Goal: Task Accomplishment & Management: Manage account settings

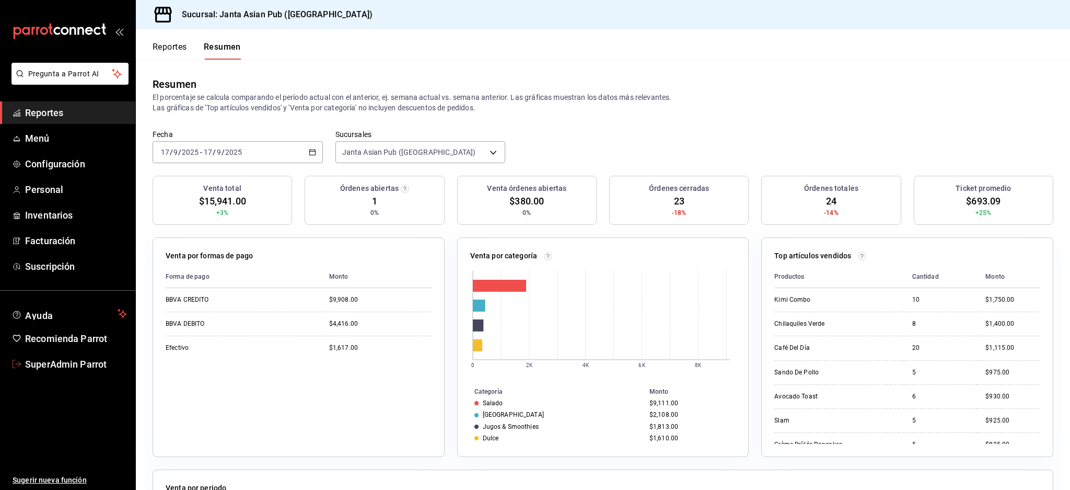
click at [64, 358] on span "SuperAdmin Parrot" at bounding box center [76, 364] width 102 height 14
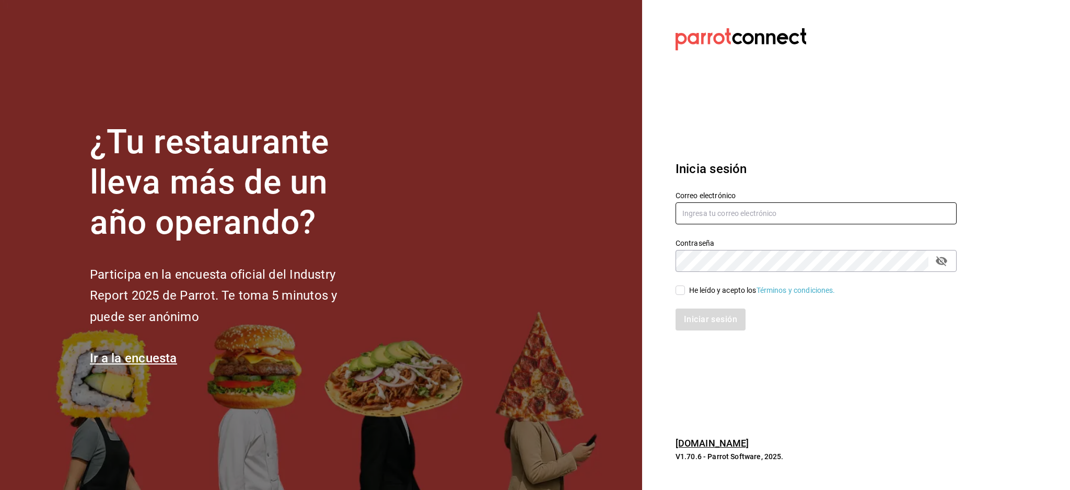
click at [796, 202] on input "text" at bounding box center [816, 213] width 281 height 22
paste input "[EMAIL_ADDRESS][DOMAIN_NAME]"
type input "[EMAIL_ADDRESS][DOMAIN_NAME]"
click at [692, 288] on div "He leído y acepto los Términos y condiciones." at bounding box center [762, 290] width 146 height 11
click at [685, 288] on input "He leído y acepto los Términos y condiciones." at bounding box center [680, 289] width 9 height 9
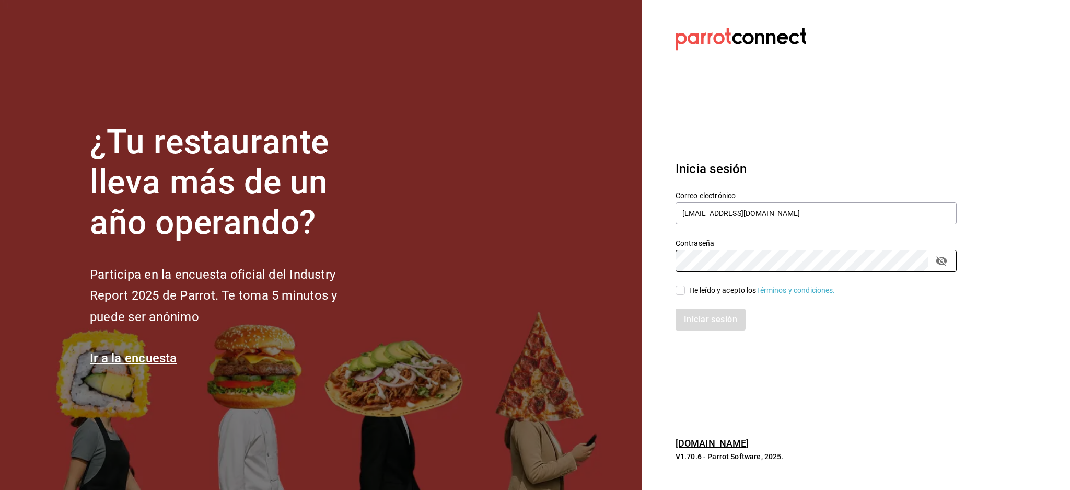
checkbox input "true"
click at [705, 312] on button "Iniciar sesión" at bounding box center [711, 319] width 71 height 22
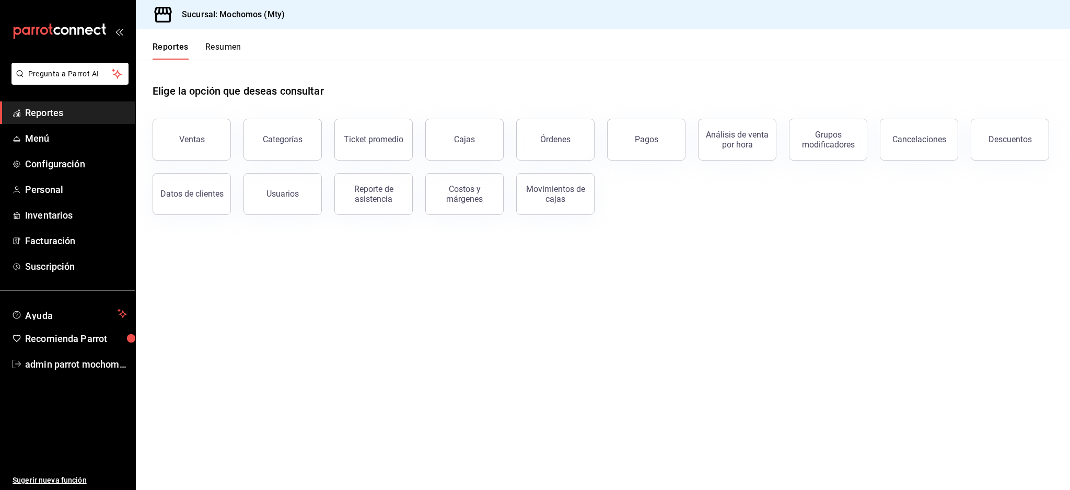
click at [226, 52] on button "Resumen" at bounding box center [223, 51] width 36 height 18
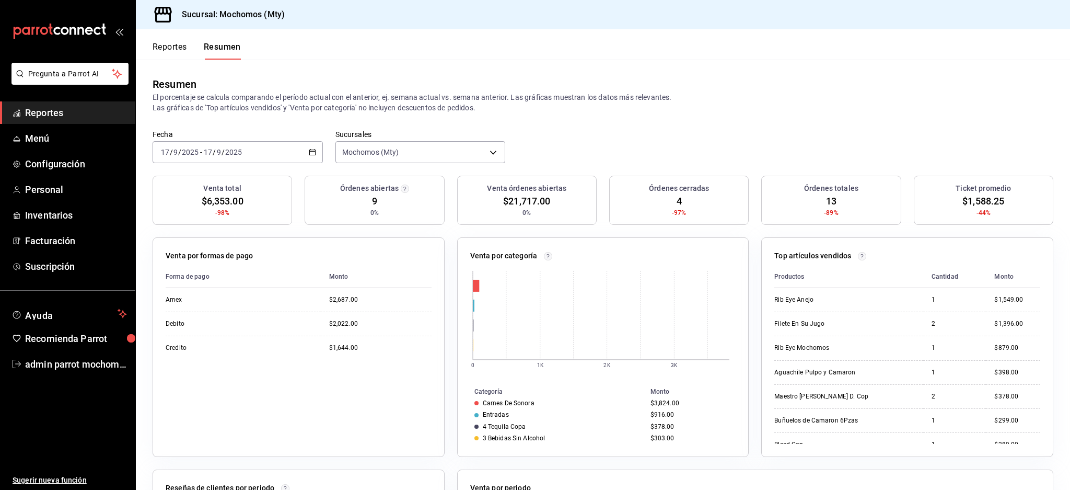
click at [171, 47] on button "Reportes" at bounding box center [170, 51] width 34 height 18
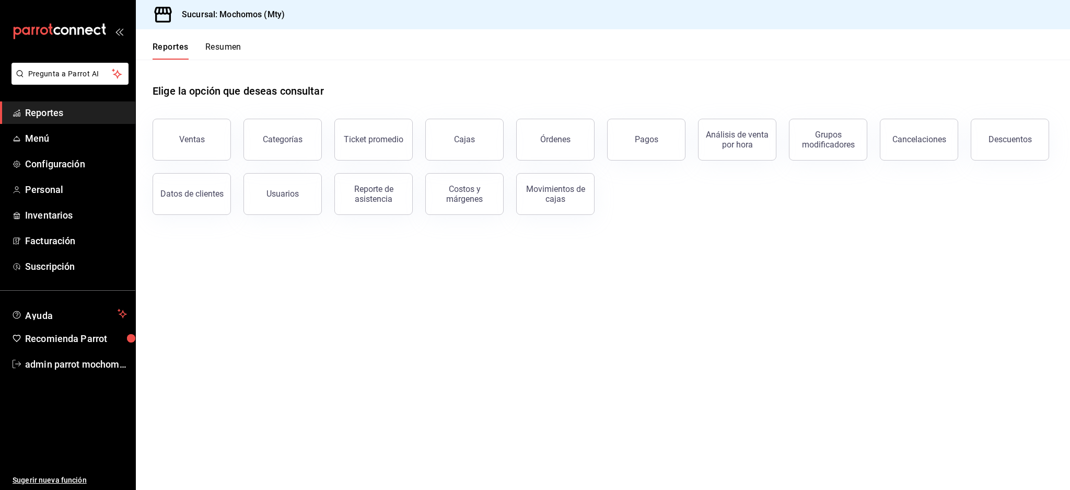
click at [724, 279] on main "Elige la opción que deseas consultar Ventas Categorías Ticket promedio Cajas Ór…" at bounding box center [603, 275] width 934 height 430
click at [37, 130] on link "Menú" at bounding box center [67, 138] width 135 height 22
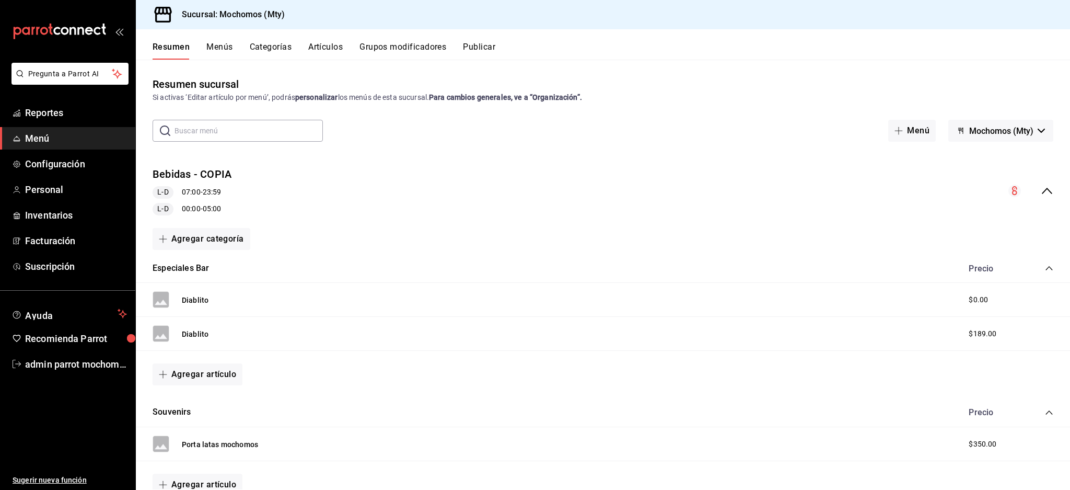
click at [281, 52] on button "Categorías" at bounding box center [271, 51] width 42 height 18
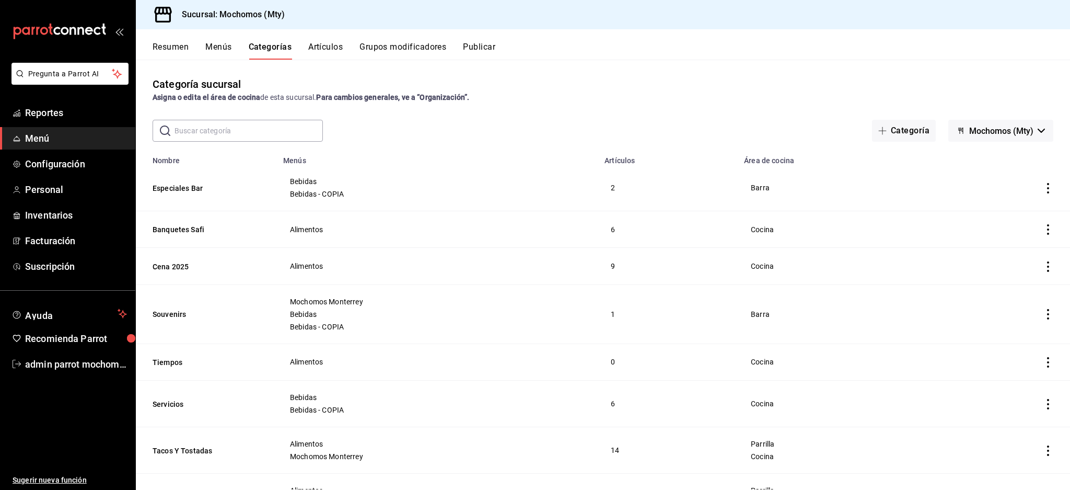
click at [254, 134] on input "text" at bounding box center [249, 130] width 148 height 21
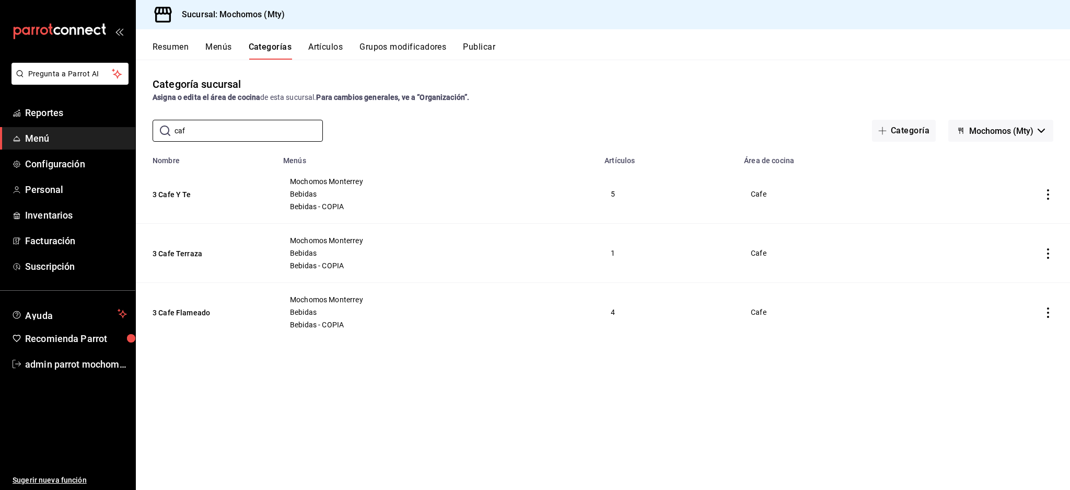
type input "caf"
click at [636, 88] on div "Categoría sucursal Asigna o edita el área de cocina de esta sucursal. Para camb…" at bounding box center [603, 89] width 934 height 27
click at [226, 130] on input "caf" at bounding box center [249, 130] width 148 height 21
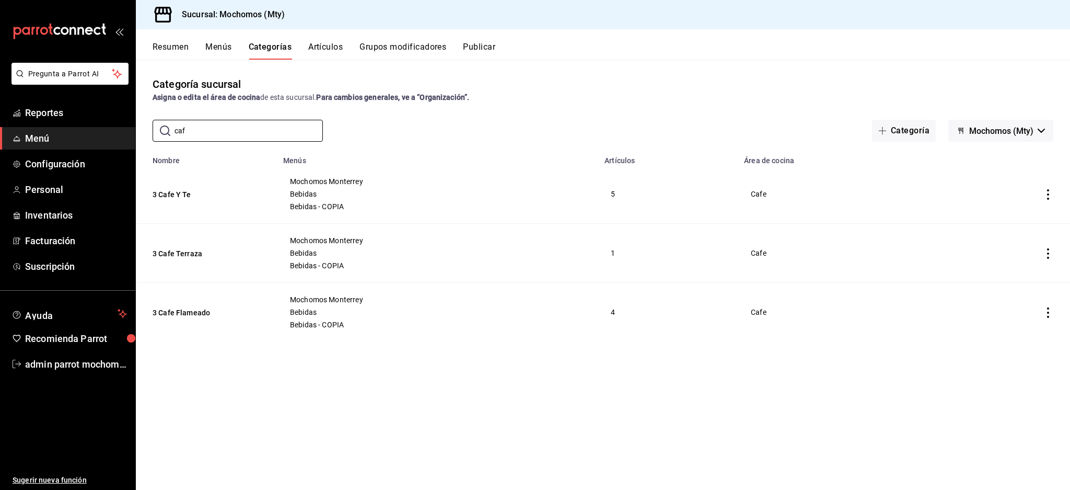
click at [667, 87] on div "Categoría sucursal Asigna o edita el área de cocina de esta sucursal. Para camb…" at bounding box center [603, 89] width 934 height 27
drag, startPoint x: 743, startPoint y: 161, endPoint x: 876, endPoint y: 139, distance: 135.6
click at [876, 139] on div "Categoría sucursal Asigna o edita el área de cocina de esta sucursal. Para camb…" at bounding box center [603, 275] width 934 height 430
click at [815, 191] on span "Cafe" at bounding box center [839, 193] width 177 height 7
click at [224, 131] on input "caf" at bounding box center [249, 130] width 148 height 21
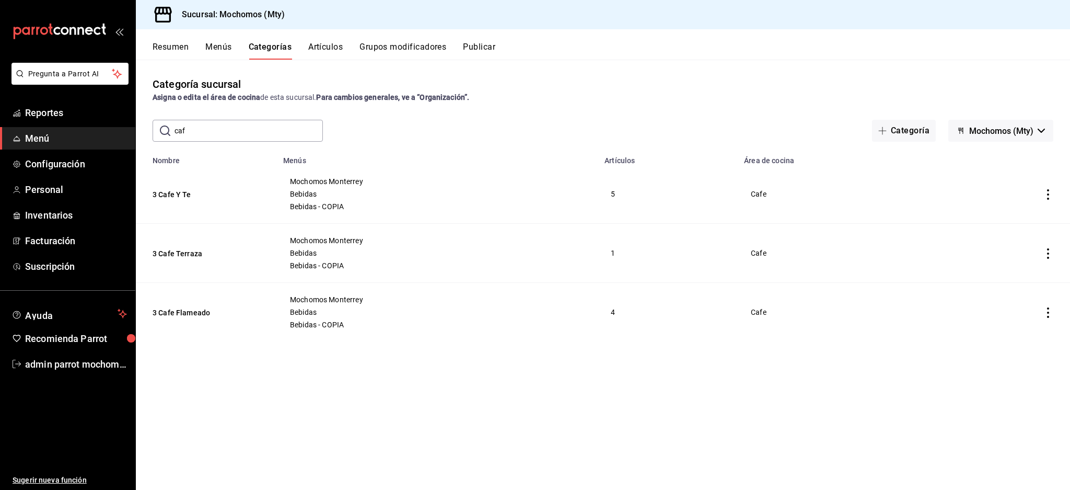
click at [224, 131] on input "caf" at bounding box center [249, 130] width 148 height 21
click at [230, 131] on input "caf" at bounding box center [249, 130] width 148 height 21
drag, startPoint x: 231, startPoint y: 131, endPoint x: 51, endPoint y: 133, distance: 180.3
click at [51, 133] on div "Pregunta a Parrot AI Reportes Menú Configuración Personal Inventarios Facturaci…" at bounding box center [535, 245] width 1070 height 490
click at [226, 137] on input "caf" at bounding box center [249, 130] width 148 height 21
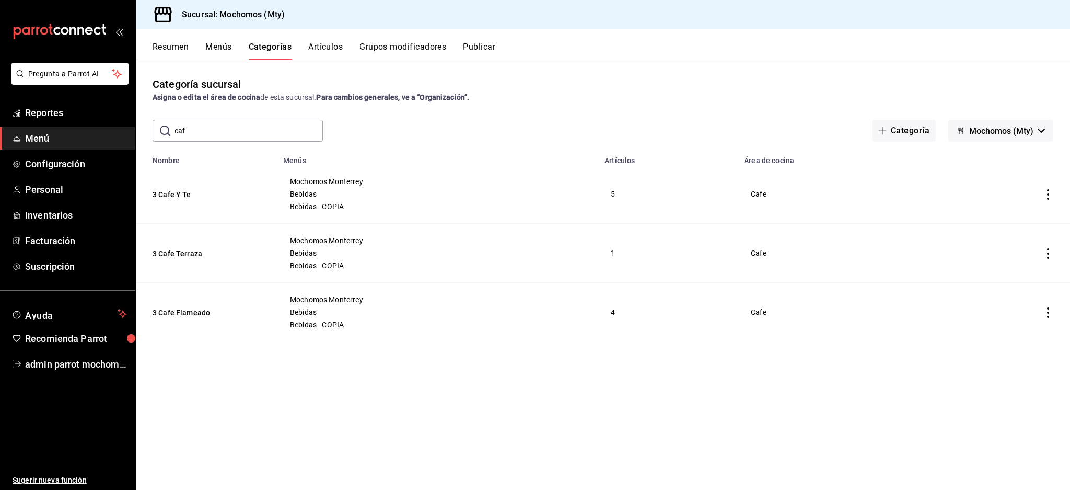
click at [228, 134] on input "caf" at bounding box center [249, 130] width 148 height 21
drag, startPoint x: 590, startPoint y: 78, endPoint x: 612, endPoint y: 77, distance: 22.5
click at [592, 77] on div "Categoría sucursal Asigna o edita el área de cocina de esta sucursal. Para camb…" at bounding box center [603, 89] width 934 height 27
click at [264, 132] on input "caf" at bounding box center [249, 130] width 148 height 21
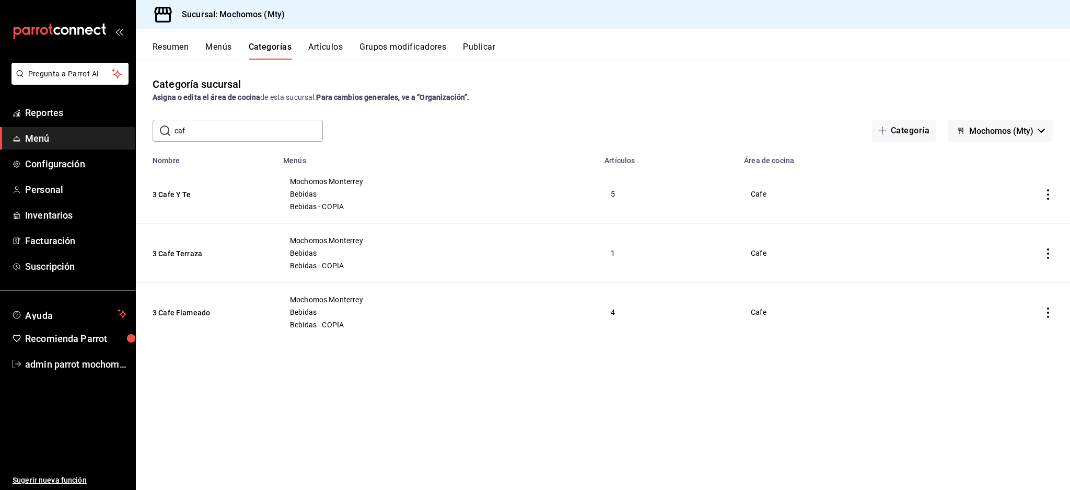
click at [734, 116] on div "Categoría sucursal Asigna o edita el área de cocina de esta sucursal. Para camb…" at bounding box center [603, 275] width 934 height 430
click at [189, 191] on button "3 Cafe Y Te" at bounding box center [205, 194] width 105 height 10
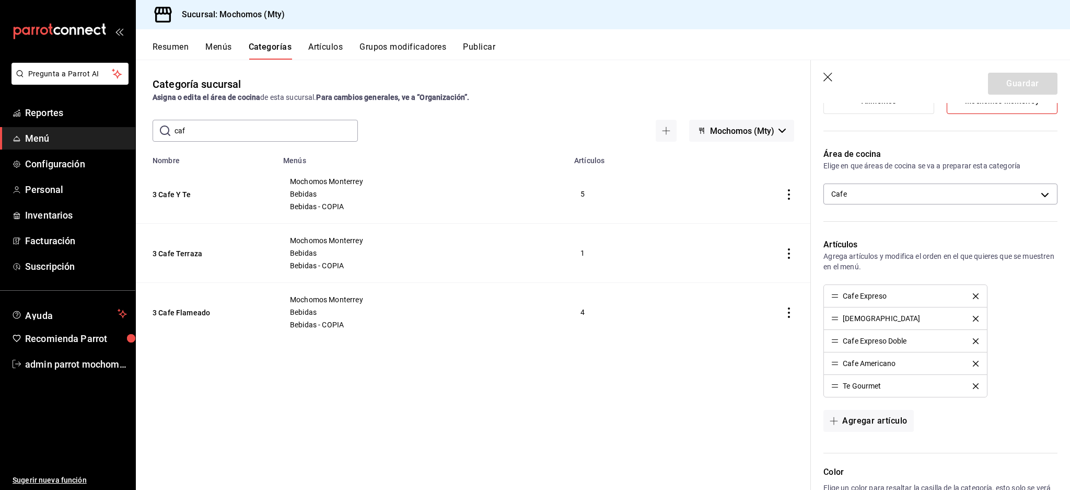
scroll to position [78, 0]
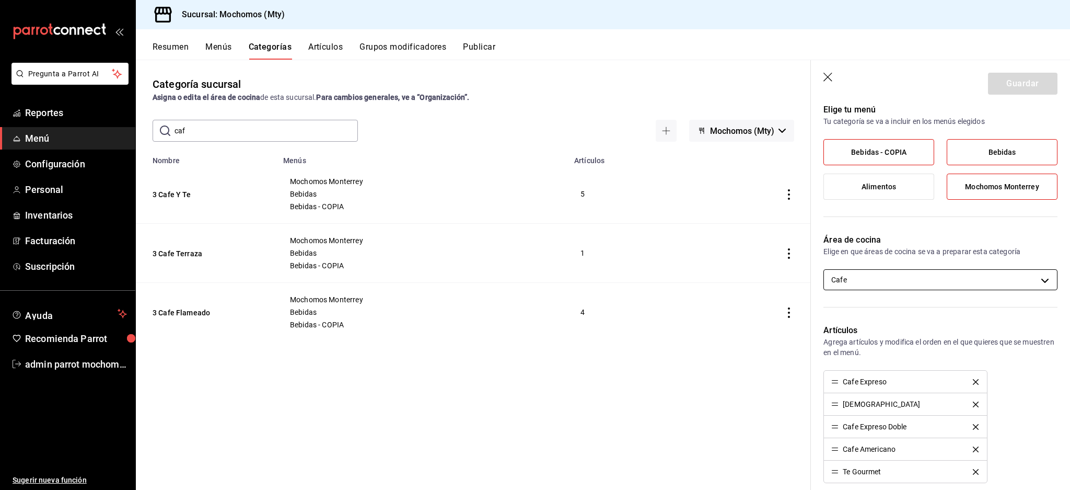
click at [1012, 283] on body "Pregunta a Parrot AI Reportes Menú Configuración Personal Inventarios Facturaci…" at bounding box center [535, 245] width 1070 height 490
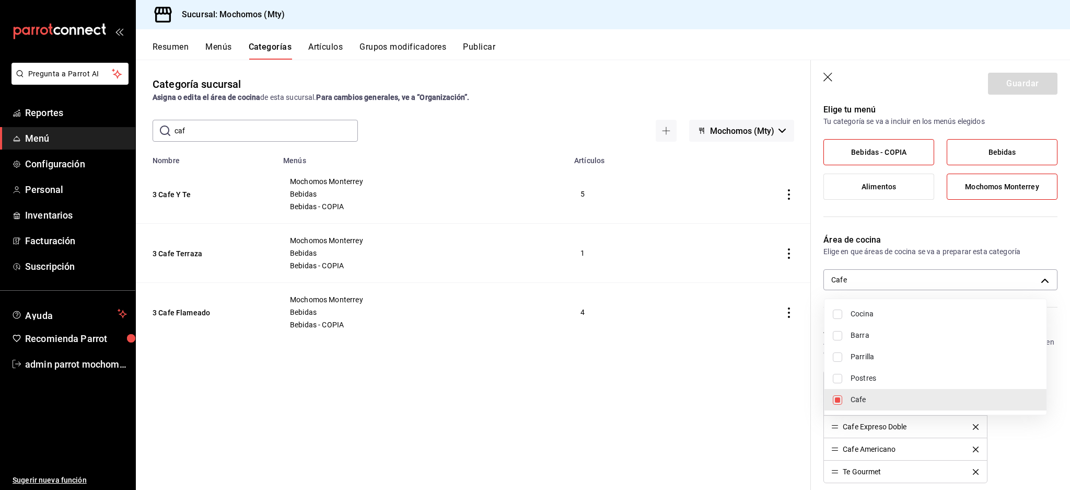
click at [1031, 280] on div at bounding box center [535, 245] width 1070 height 490
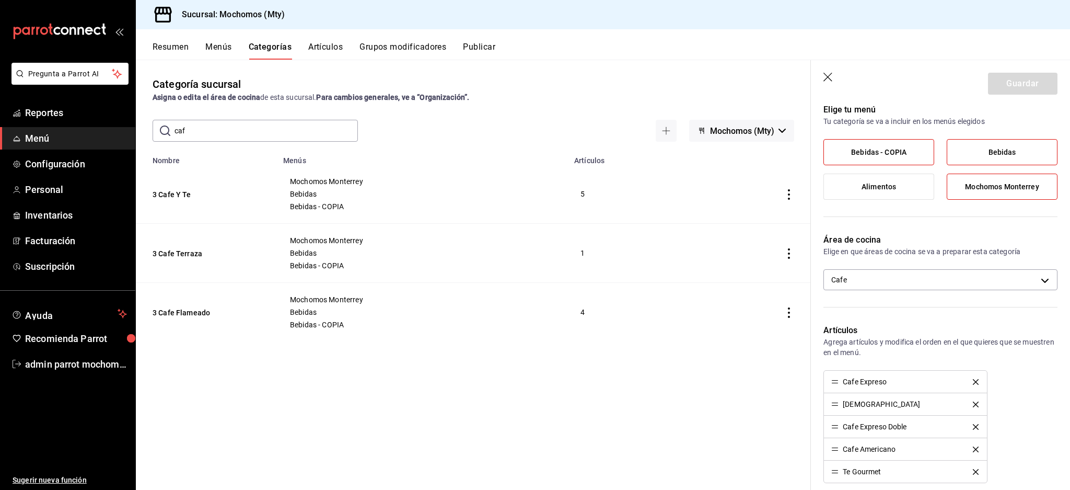
click at [827, 72] on header "Guardar" at bounding box center [940, 81] width 259 height 43
click at [825, 81] on icon "button" at bounding box center [829, 78] width 10 height 10
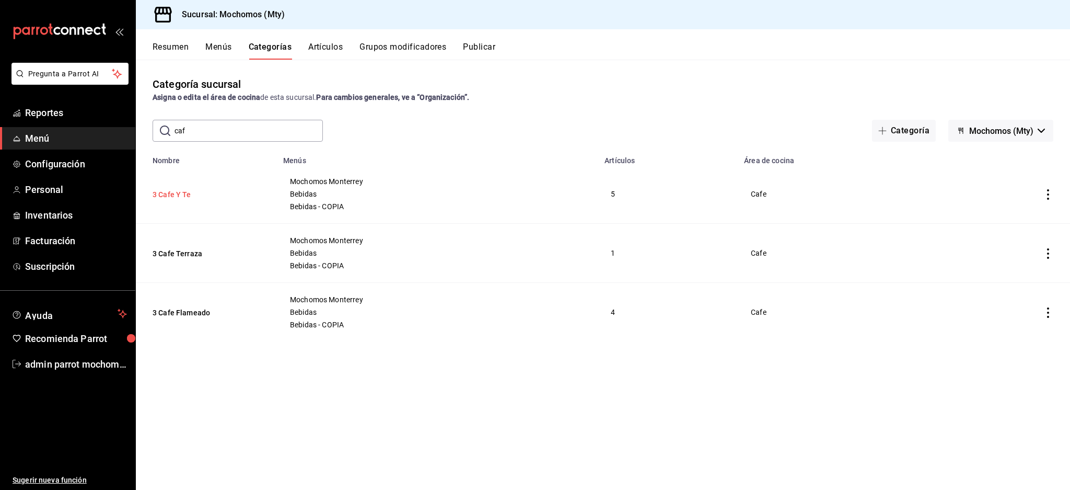
click at [182, 189] on button "3 Cafe Y Te" at bounding box center [205, 194] width 105 height 10
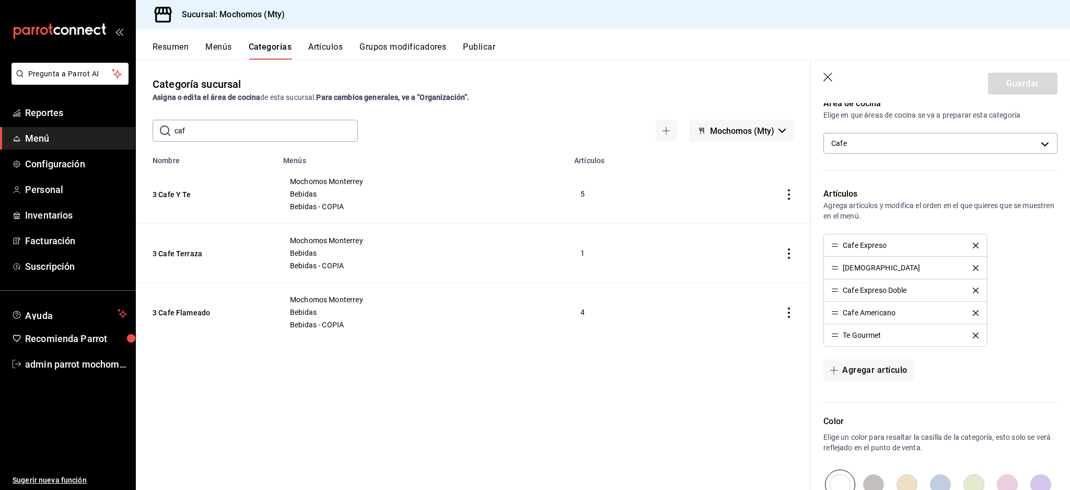
scroll to position [209, 0]
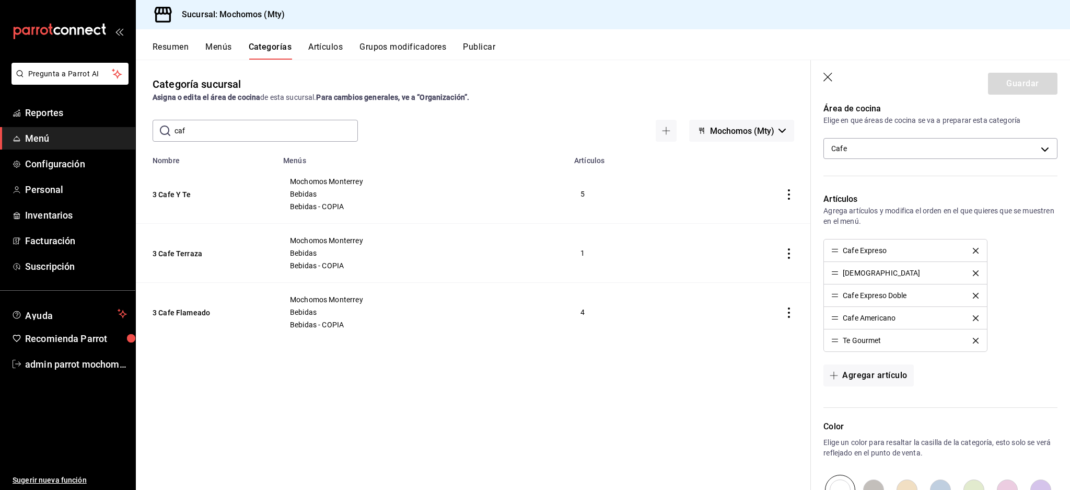
click at [829, 73] on icon "button" at bounding box center [829, 78] width 10 height 10
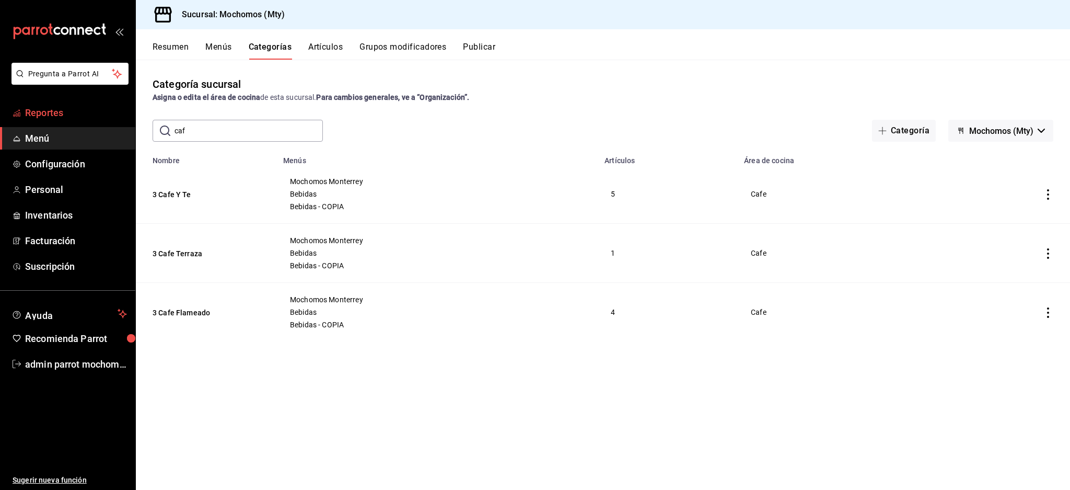
click at [62, 119] on span "Reportes" at bounding box center [76, 113] width 102 height 14
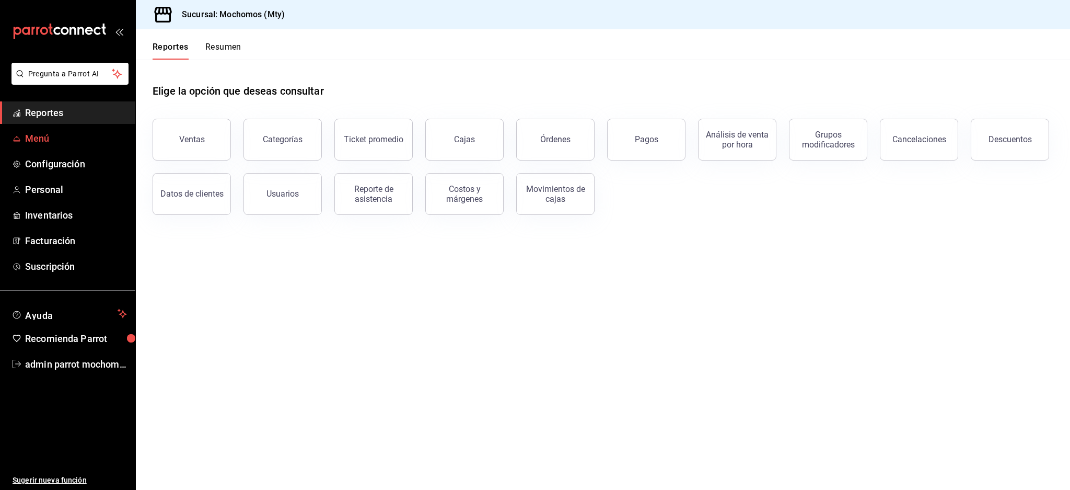
click at [30, 130] on link "Menú" at bounding box center [67, 138] width 135 height 22
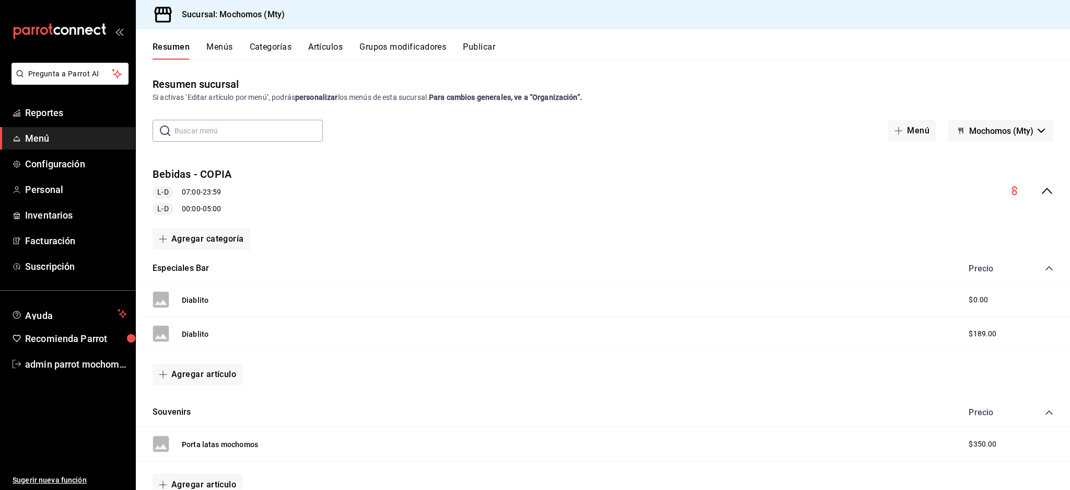
click at [481, 46] on button "Publicar" at bounding box center [479, 51] width 32 height 18
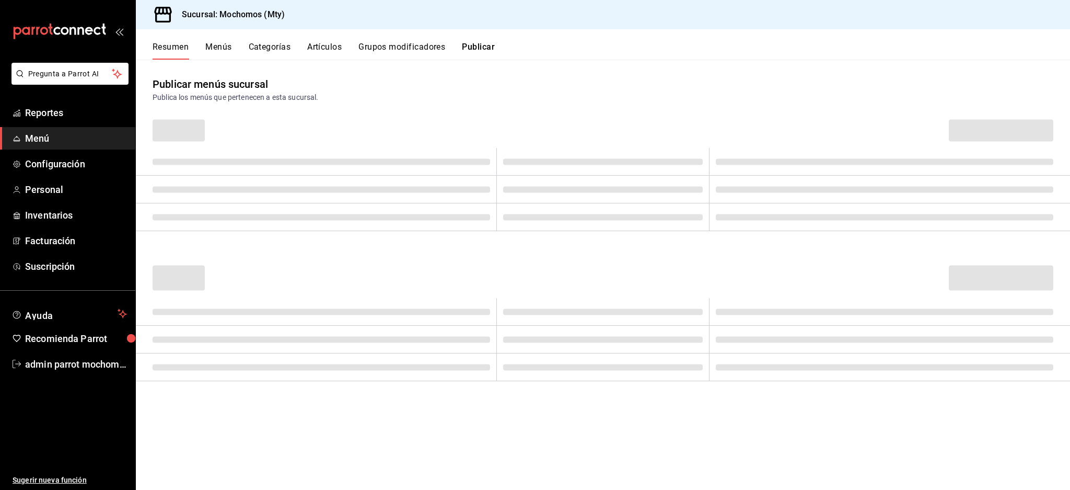
click at [385, 47] on button "Grupos modificadores" at bounding box center [402, 51] width 87 height 18
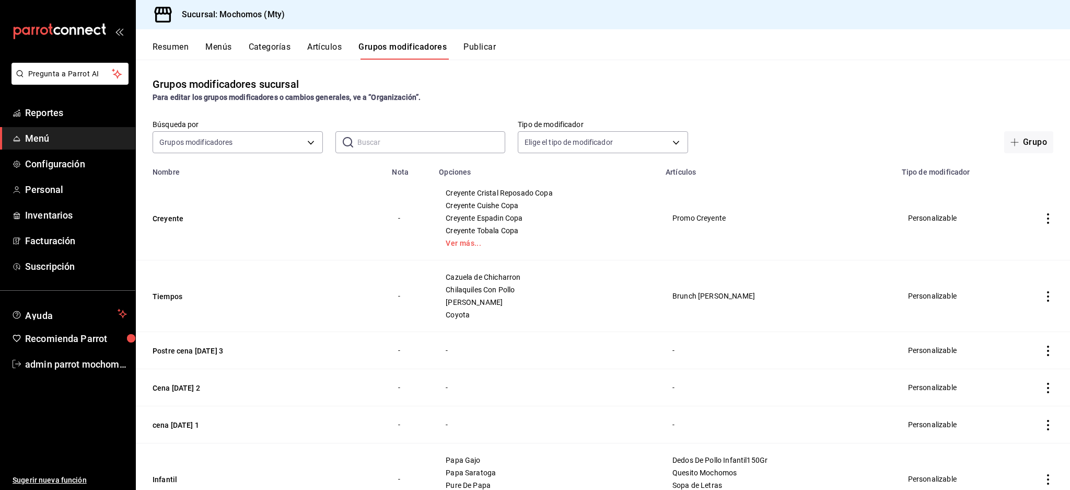
click at [324, 42] on button "Artículos" at bounding box center [324, 51] width 34 height 18
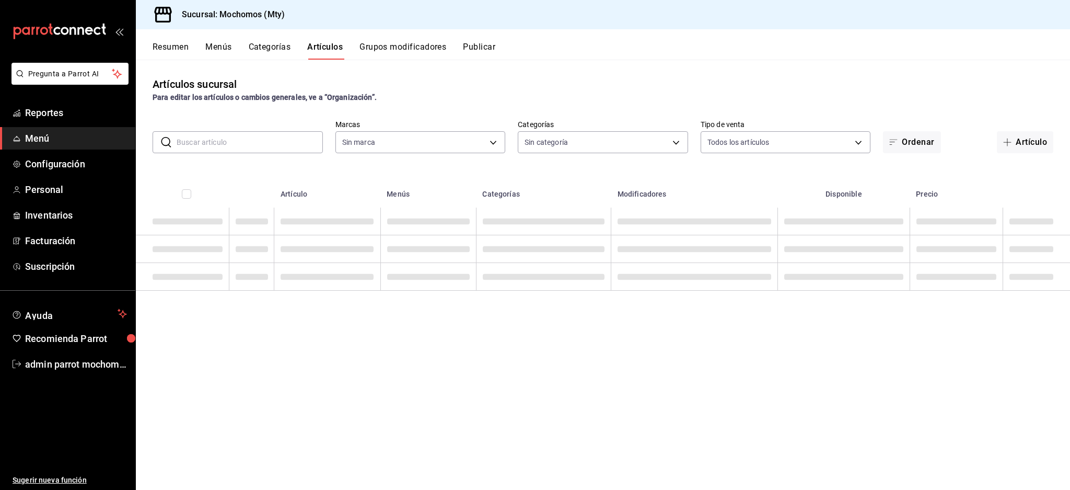
type input "b352ad34-a903-4246-b8b1-197398375429"
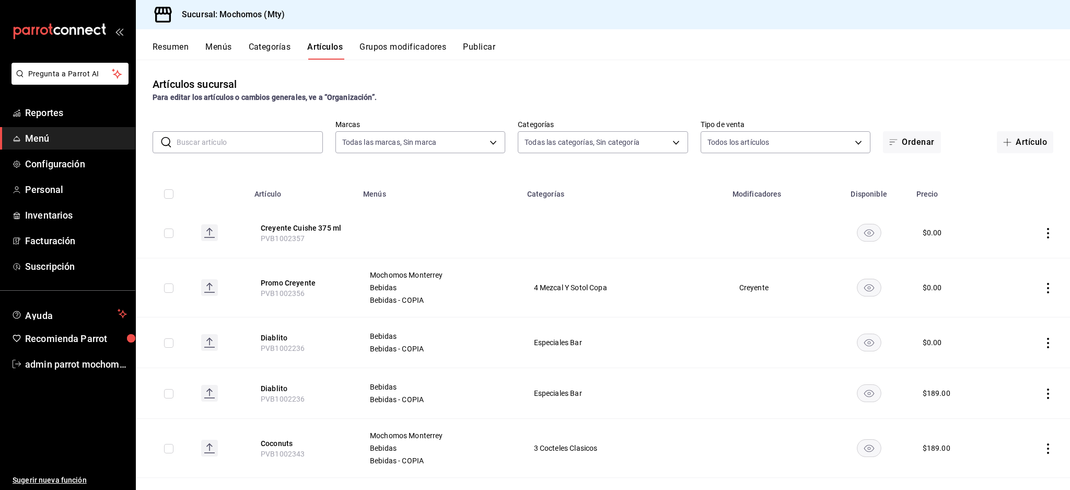
type input "ca062f0f-28a6-4a2e-835a-bf626b46f614,ff02f0f8-cf27-4ea8-b513-1d5c0356e4fc,aaf97…"
click at [252, 49] on button "Categorías" at bounding box center [270, 51] width 42 height 18
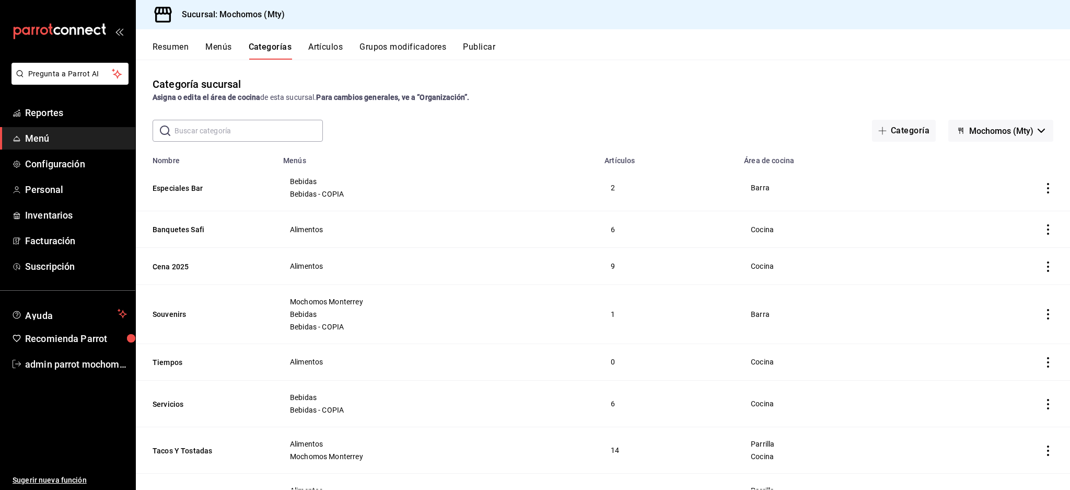
click at [224, 130] on input "text" at bounding box center [249, 130] width 148 height 21
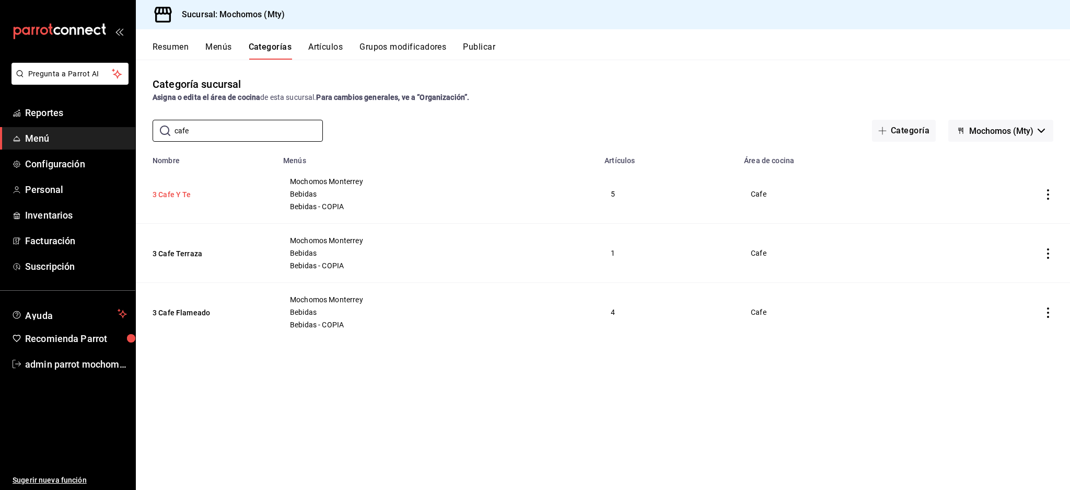
type input "cafe"
click at [177, 189] on button "3 Cafe Y Te" at bounding box center [205, 194] width 105 height 10
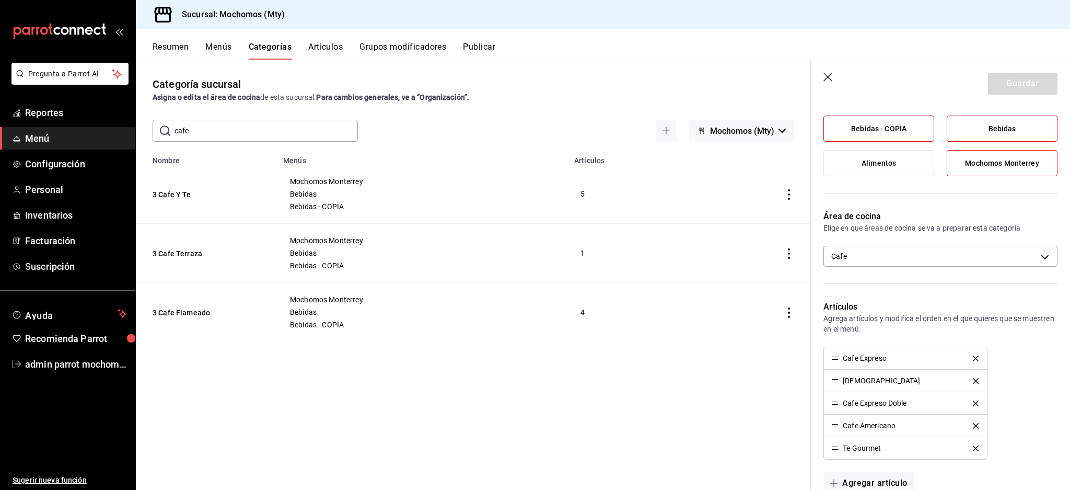
scroll to position [78, 0]
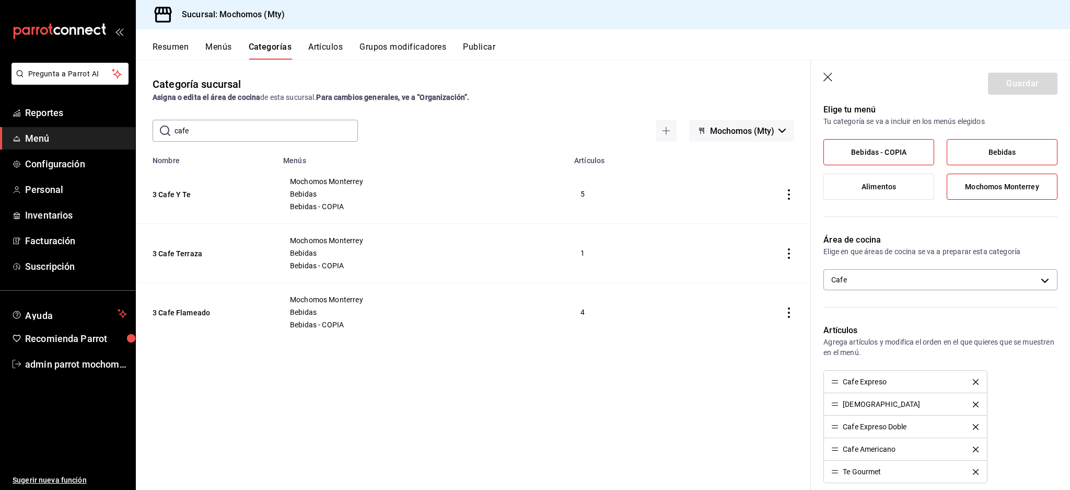
click at [327, 43] on button "Artículos" at bounding box center [325, 51] width 34 height 18
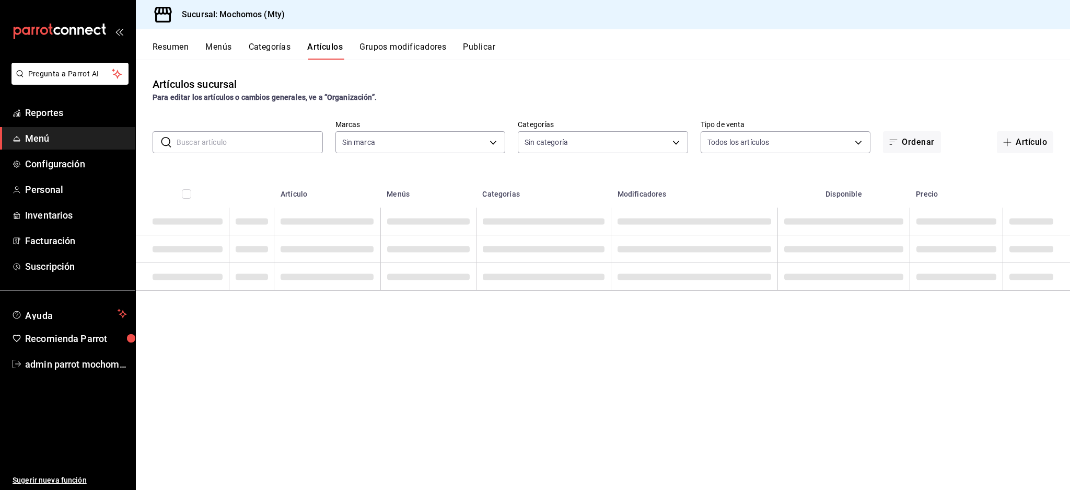
click at [245, 136] on input "text" at bounding box center [250, 142] width 146 height 21
type input "b352ad34-a903-4246-b8b1-197398375429"
type input "cafe"
type input "ca062f0f-28a6-4a2e-835a-bf626b46f614,ff02f0f8-cf27-4ea8-b513-1d5c0356e4fc,aaf97…"
type input "cafe ex"
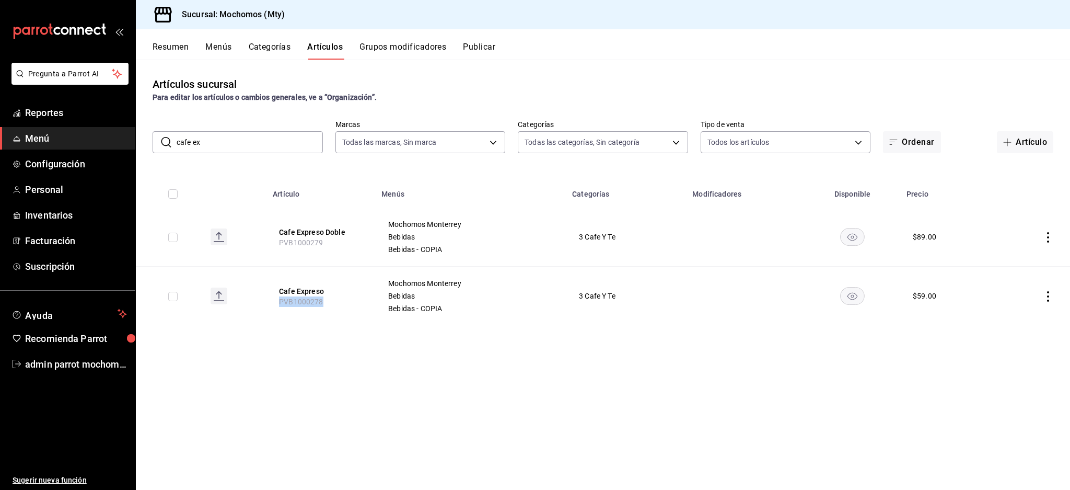
drag, startPoint x: 276, startPoint y: 304, endPoint x: 347, endPoint y: 326, distance: 73.9
click at [327, 307] on th "Cafe Expreso PVB1000278" at bounding box center [321, 296] width 109 height 59
click at [383, 351] on div "Artículos sucursal Para editar los artículos o cambios generales, ve a “Organiz…" at bounding box center [603, 275] width 934 height 430
click at [316, 286] on button "Cafe Expreso" at bounding box center [321, 291] width 84 height 10
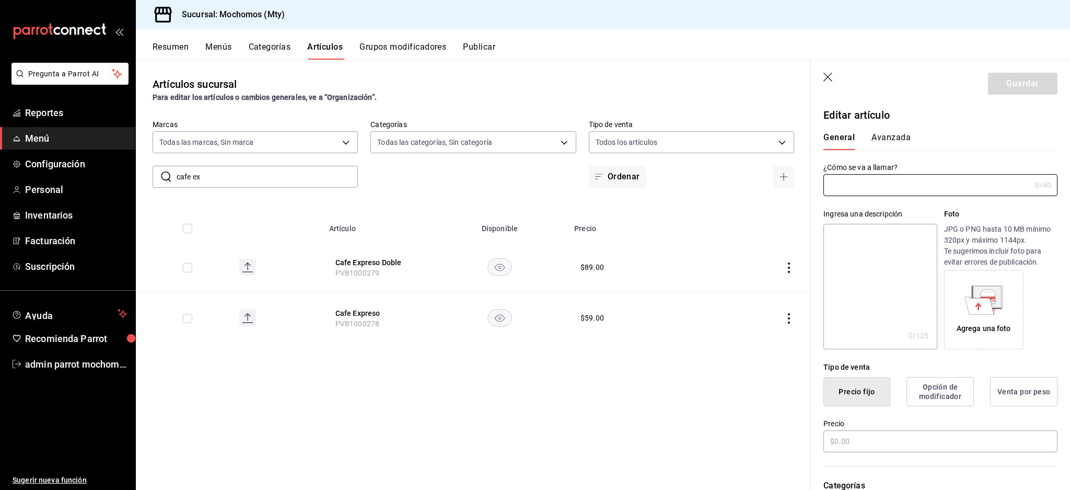
type input "Cafe Expreso"
type textarea "Cafe Expreso"
type textarea "x"
type input "PVB1000278"
type textarea "x"
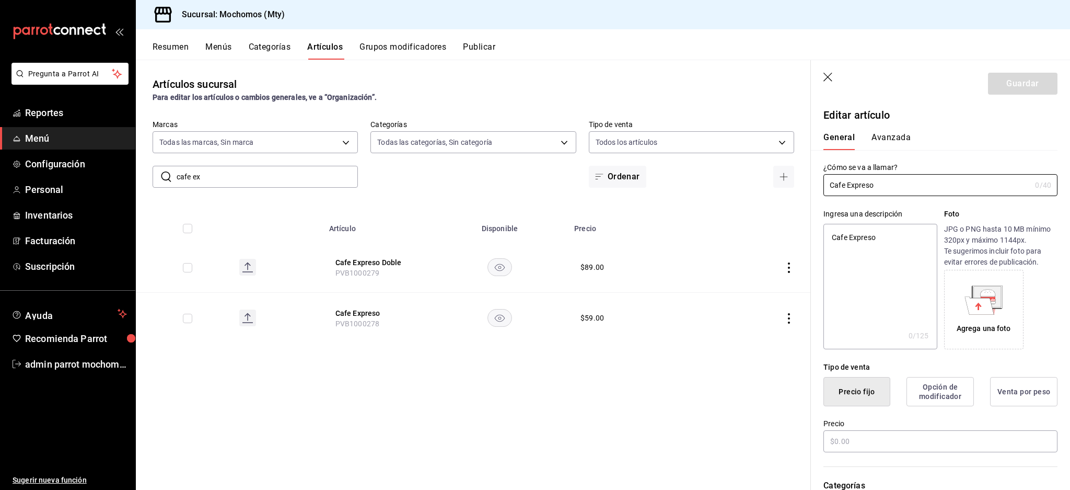
type input "$59.00"
type input "E48"
type input "90101500"
radio input "true"
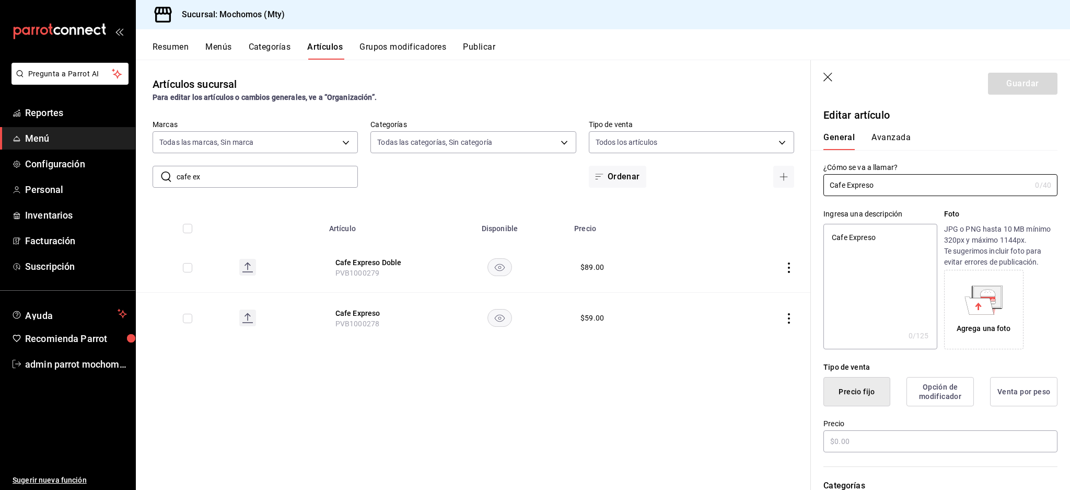
type input "289410c5-9441-450d-9f48-582096a9180a"
click at [889, 142] on button "Avanzada" at bounding box center [891, 141] width 39 height 18
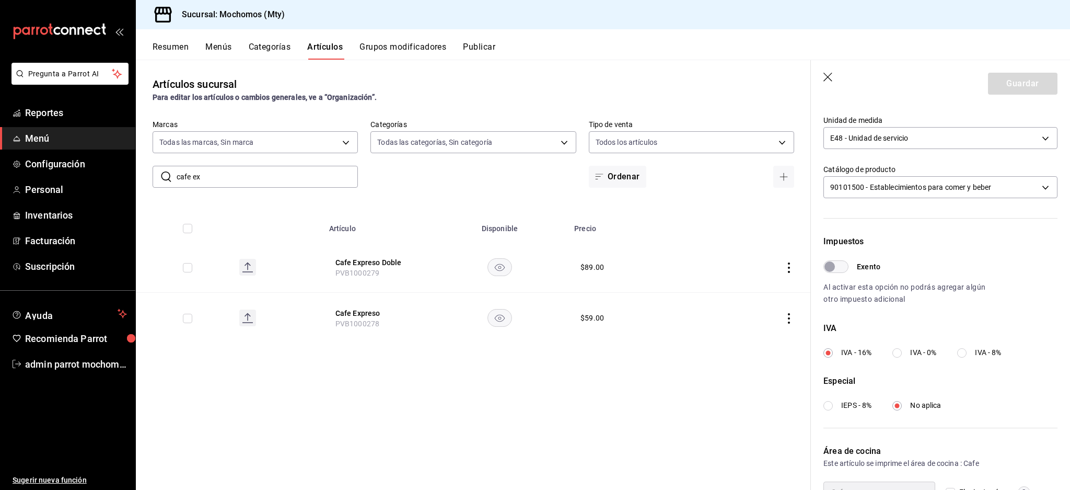
scroll to position [248, 0]
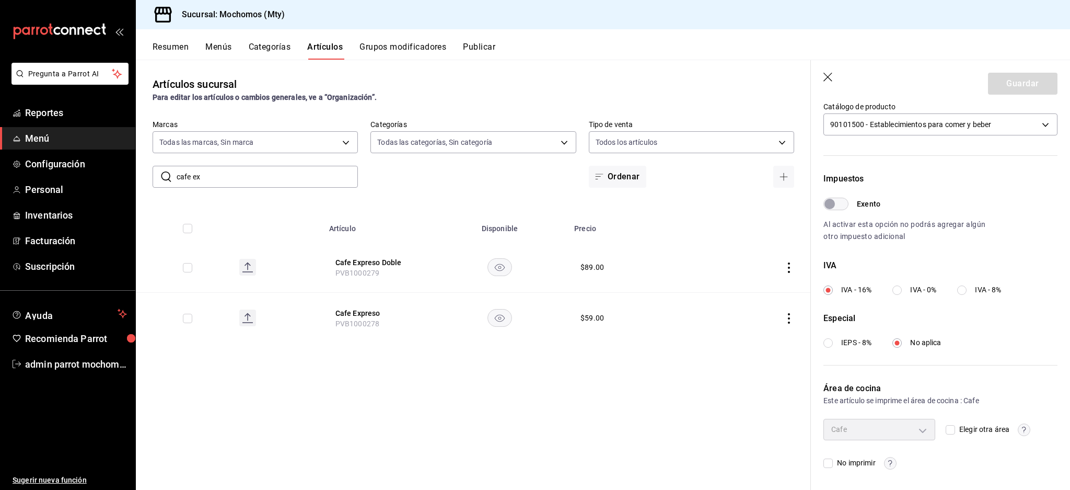
click at [826, 75] on icon "button" at bounding box center [828, 77] width 9 height 9
